Goal: Find specific page/section: Find specific page/section

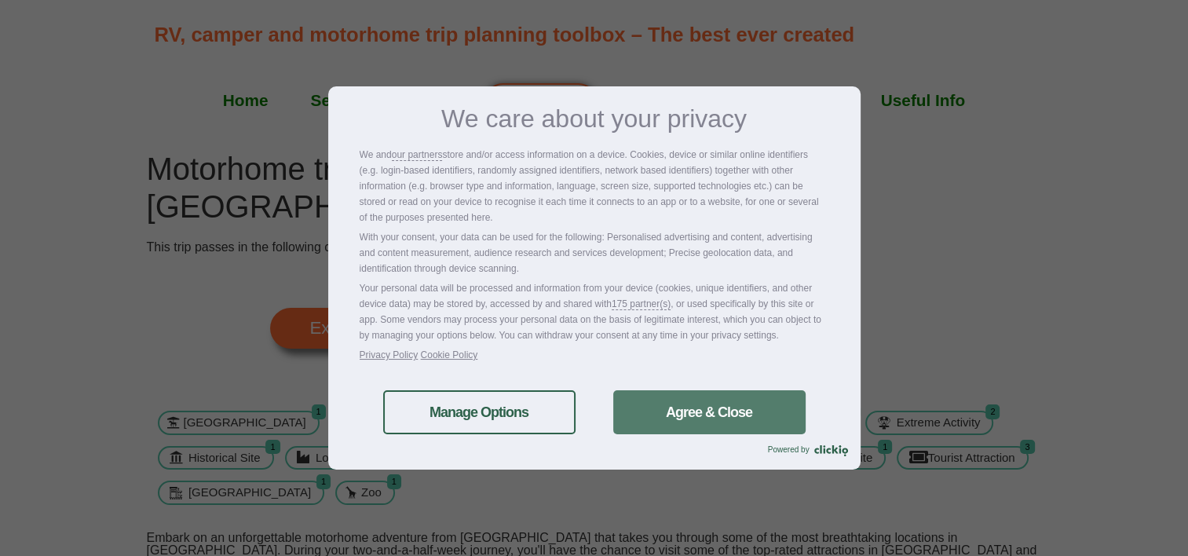
click at [706, 416] on link "Agree & Close" at bounding box center [709, 412] width 192 height 44
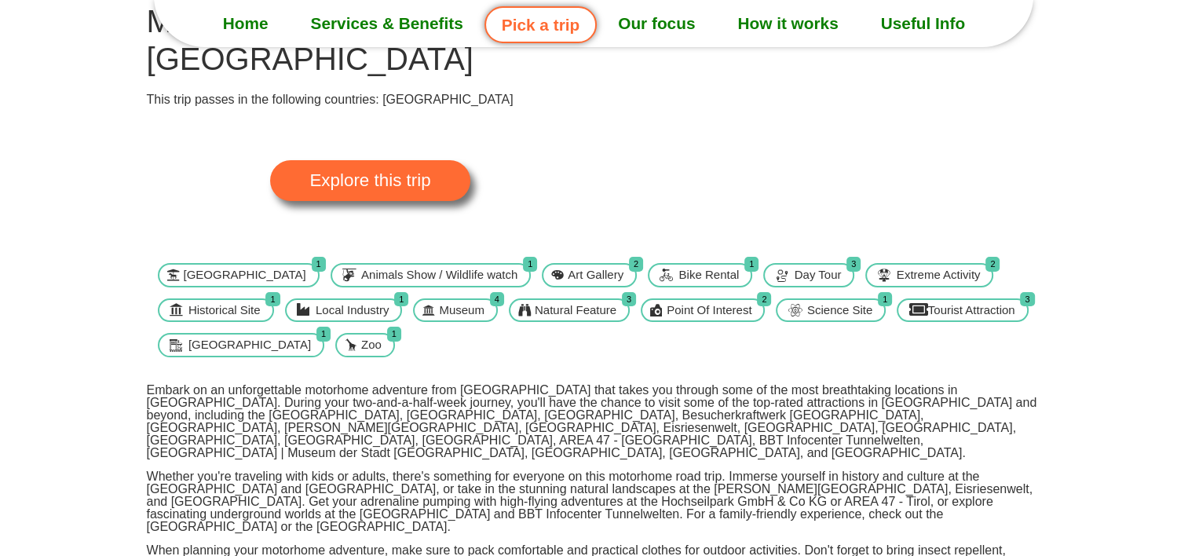
scroll to position [121, 0]
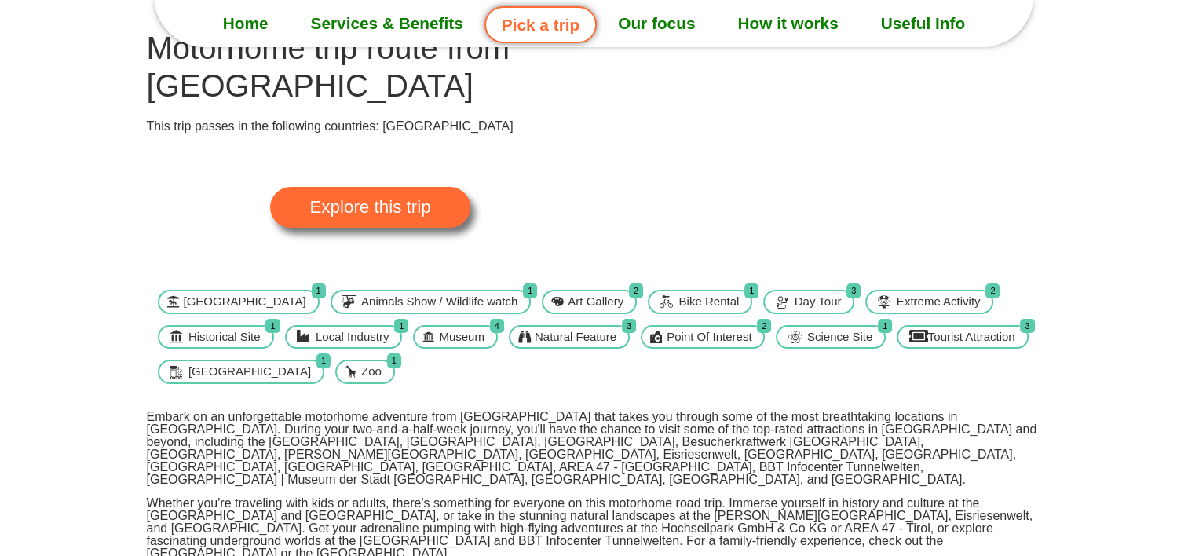
click at [404, 209] on span "Explore this trip" at bounding box center [369, 207] width 121 height 17
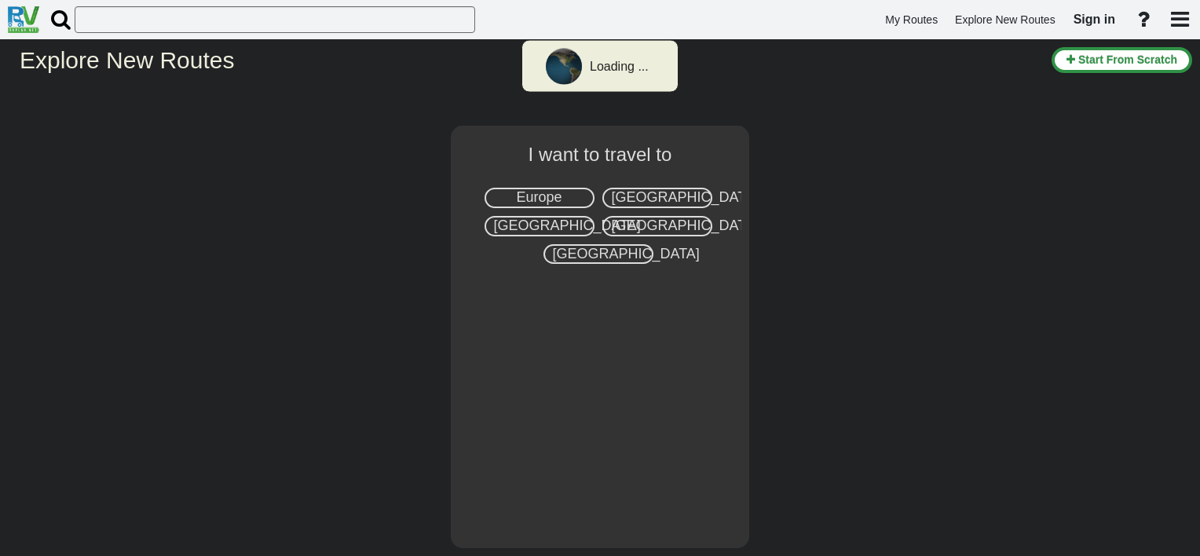
select select "number:1"
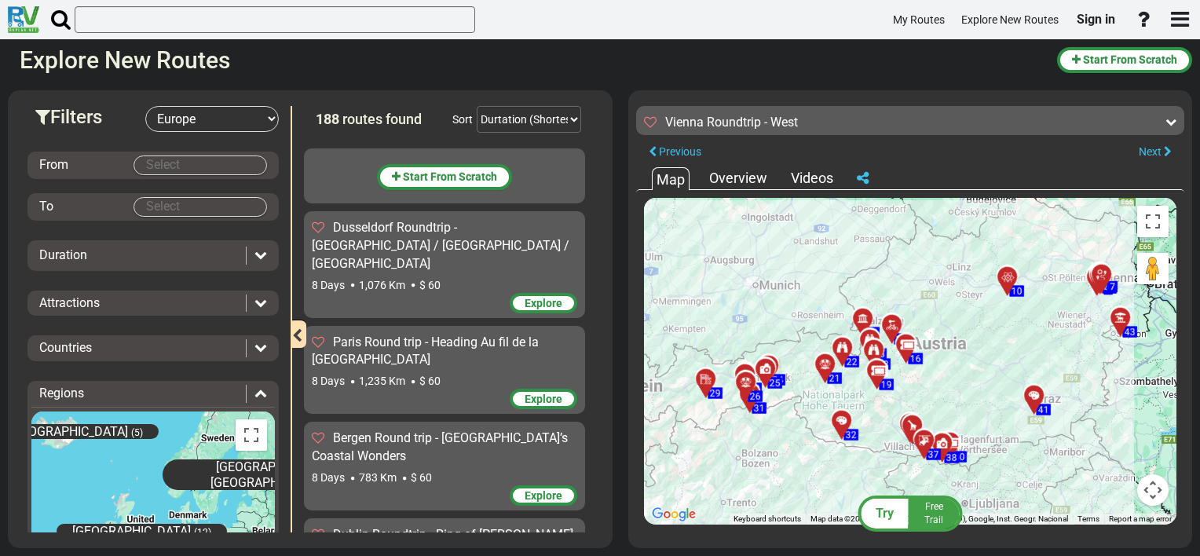
scroll to position [12247, 0]
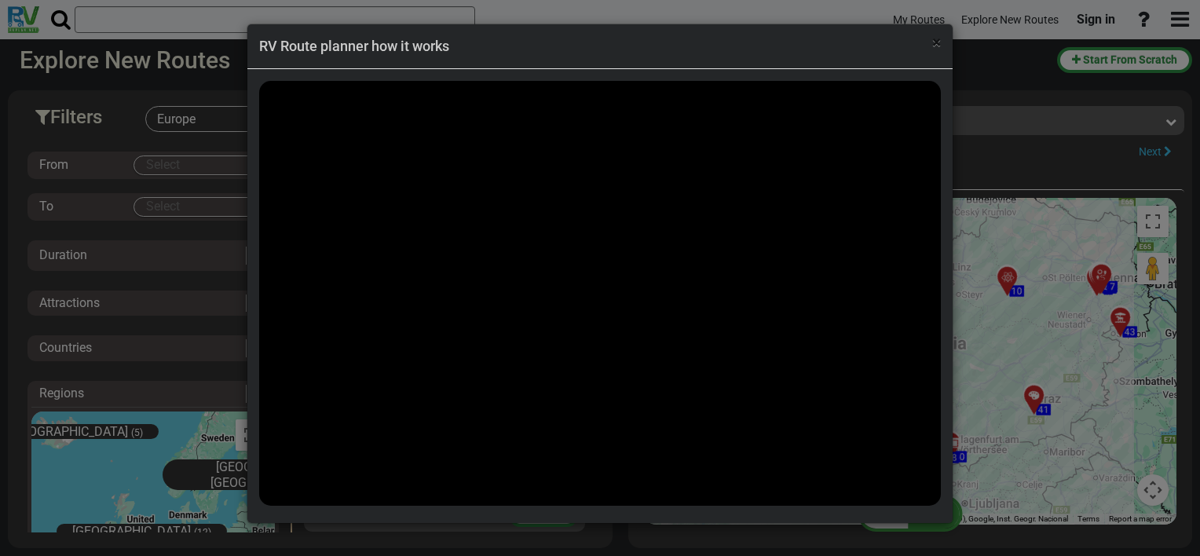
click at [934, 38] on span "×" at bounding box center [936, 42] width 9 height 19
